Goal: Transaction & Acquisition: Purchase product/service

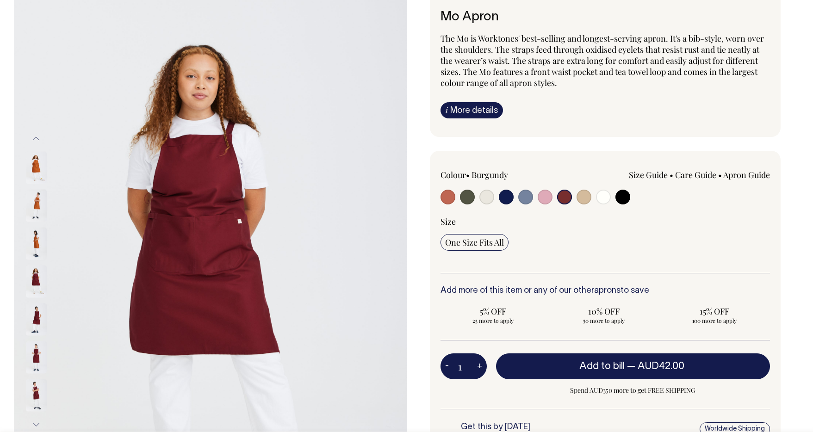
scroll to position [75, 0]
click at [41, 312] on img at bounding box center [36, 319] width 21 height 32
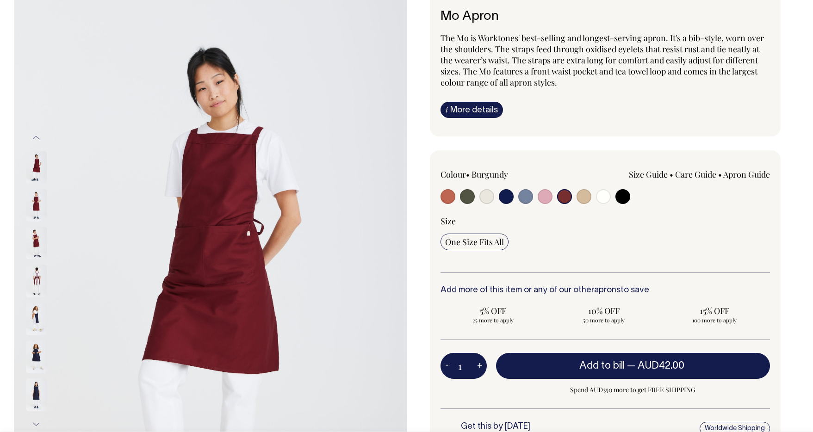
click at [35, 201] on img at bounding box center [36, 205] width 21 height 32
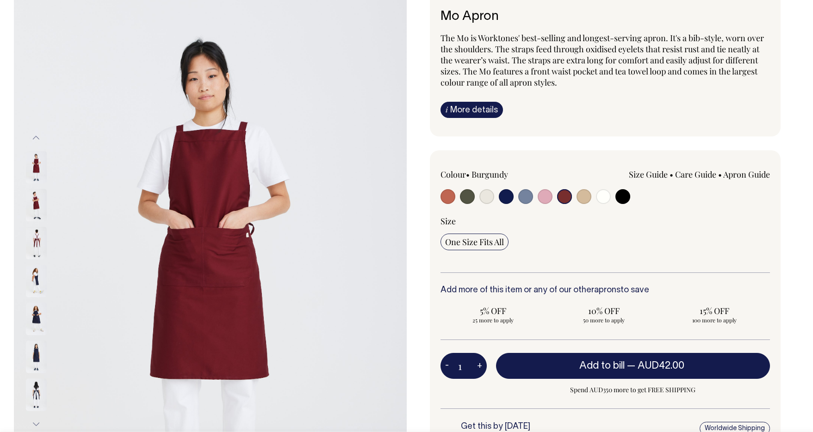
click at [36, 226] on div at bounding box center [48, 243] width 46 height 38
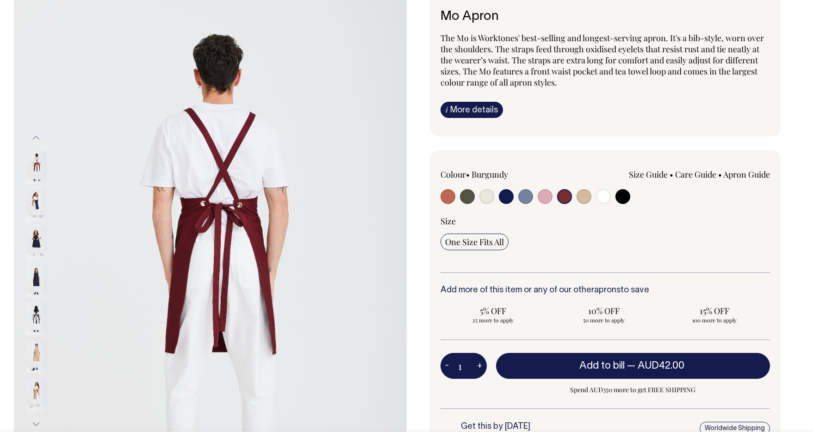
click at [36, 226] on div at bounding box center [48, 243] width 46 height 38
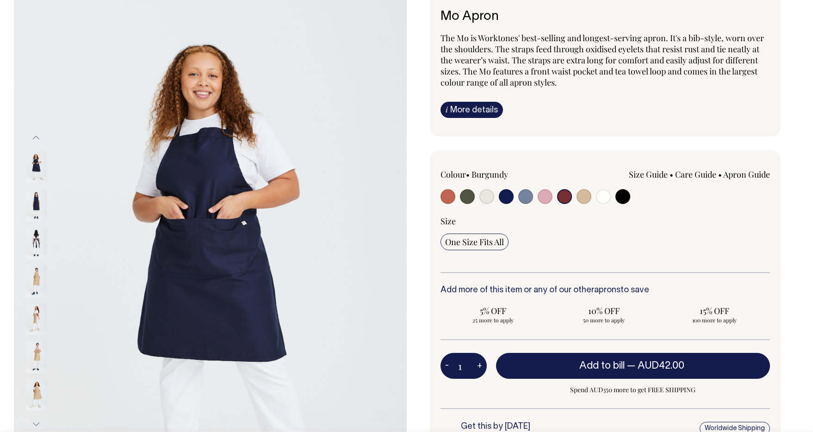
click at [36, 243] on img at bounding box center [36, 243] width 21 height 32
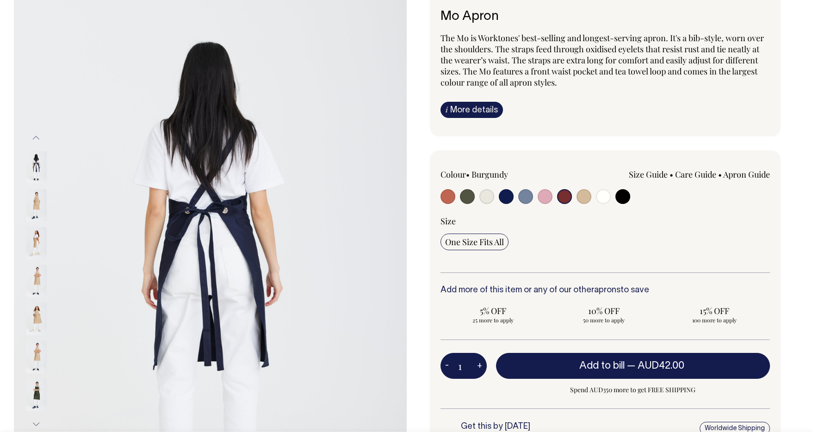
click at [36, 249] on img at bounding box center [36, 243] width 21 height 32
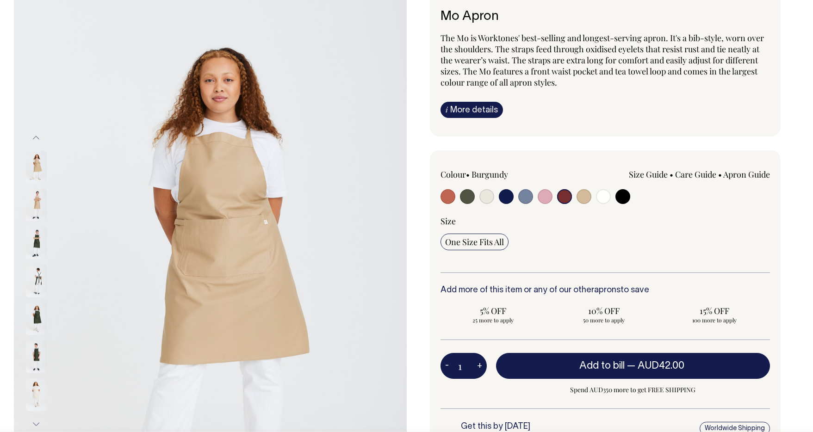
click at [545, 199] on input "radio" at bounding box center [544, 196] width 15 height 15
radio input "true"
select select "Pink"
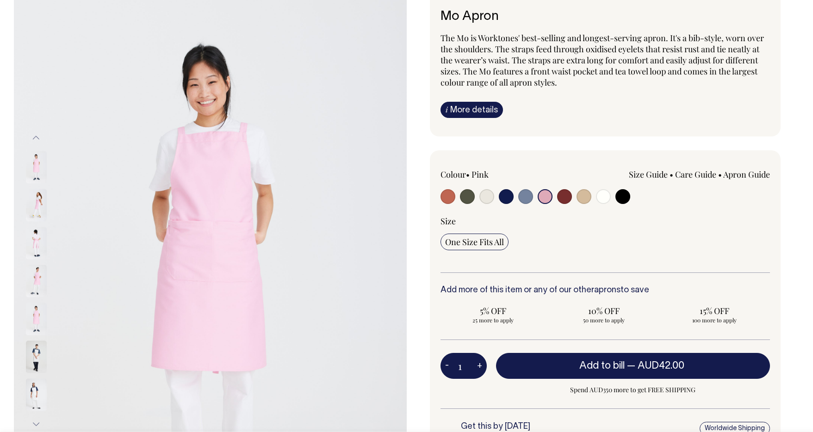
click at [35, 168] on img at bounding box center [36, 167] width 21 height 32
click at [38, 207] on img at bounding box center [36, 205] width 21 height 32
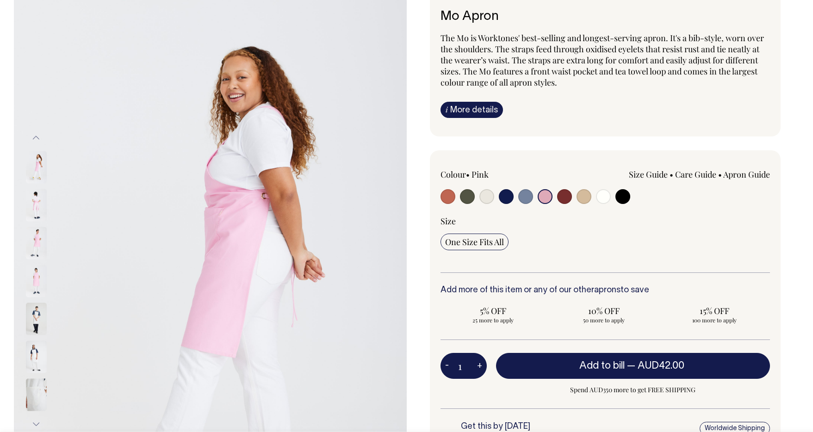
click at [36, 216] on img at bounding box center [36, 205] width 21 height 32
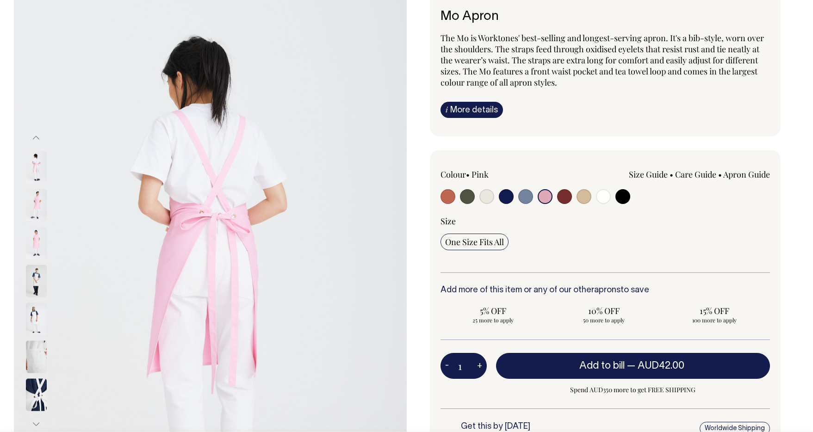
click at [36, 216] on img at bounding box center [36, 205] width 21 height 32
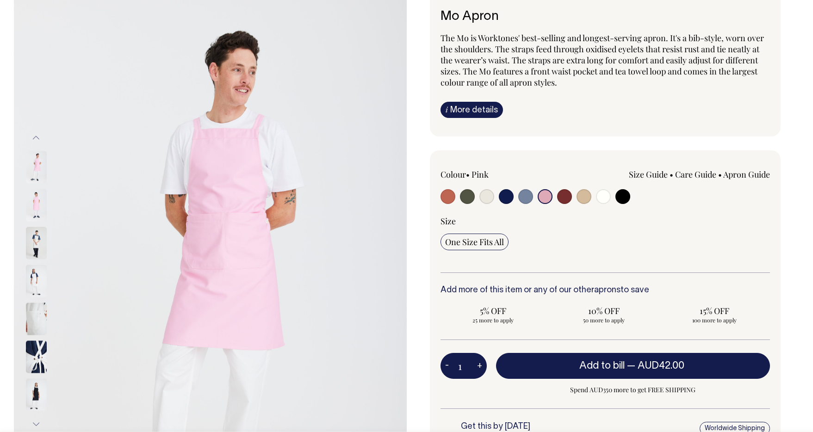
click at [36, 216] on img at bounding box center [36, 205] width 21 height 32
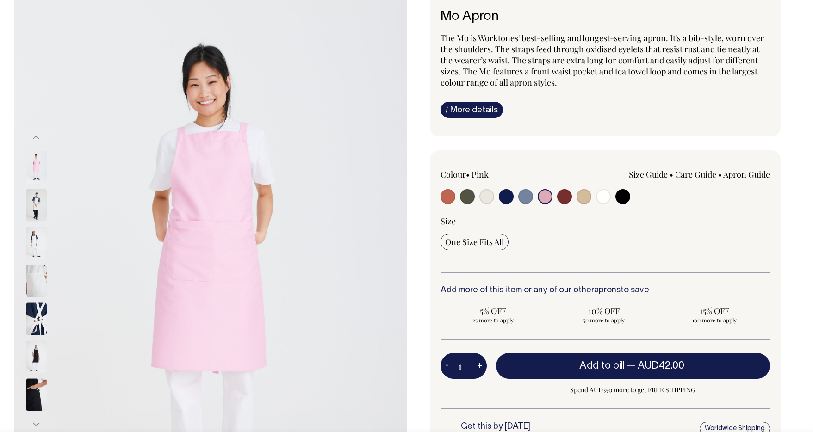
click at [562, 196] on input "radio" at bounding box center [564, 196] width 15 height 15
radio input "true"
select select "Burgundy"
